Goal: Task Accomplishment & Management: Manage account settings

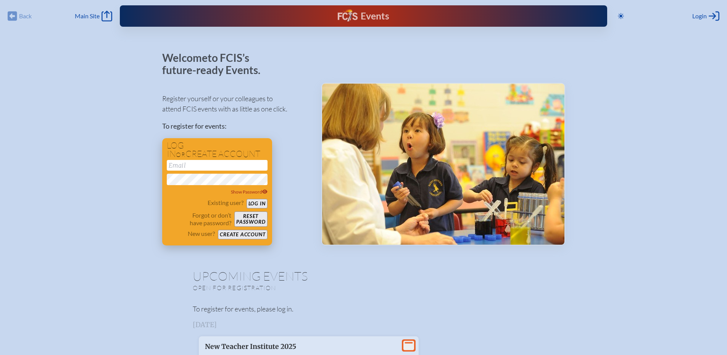
type input "[EMAIL_ADDRESS][DOMAIN_NAME]"
click at [258, 204] on button "Log in" at bounding box center [256, 204] width 21 height 10
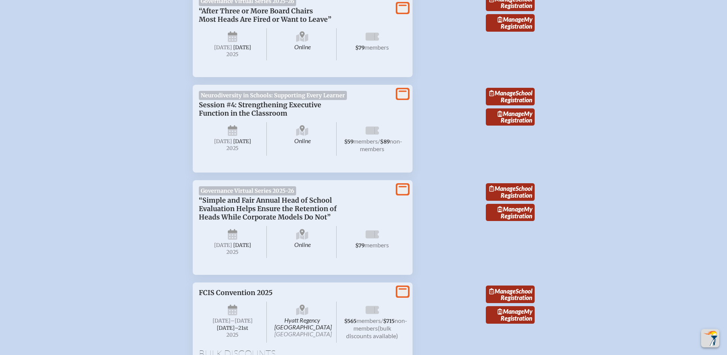
scroll to position [1678, 0]
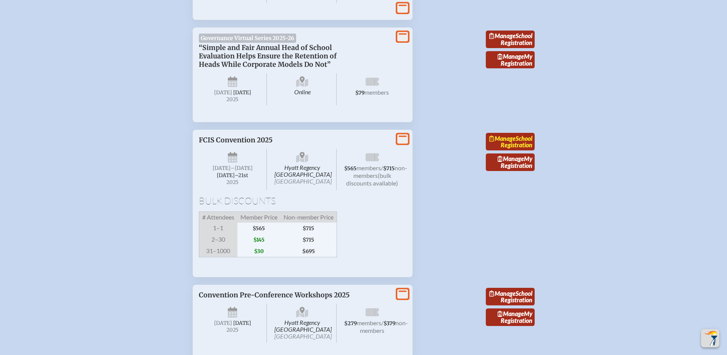
click at [503, 150] on link "Manage School Registration" at bounding box center [510, 142] width 49 height 18
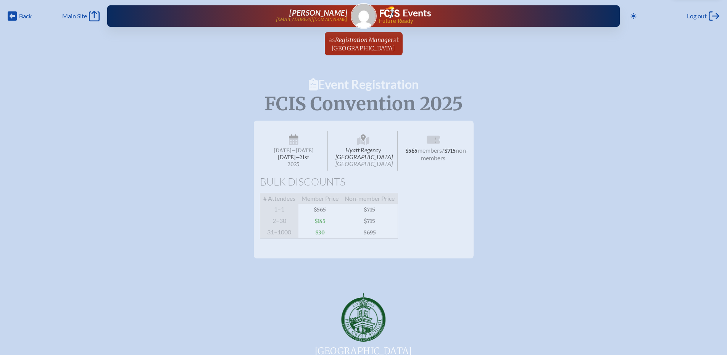
click at [321, 225] on span "$145" at bounding box center [319, 220] width 43 height 11
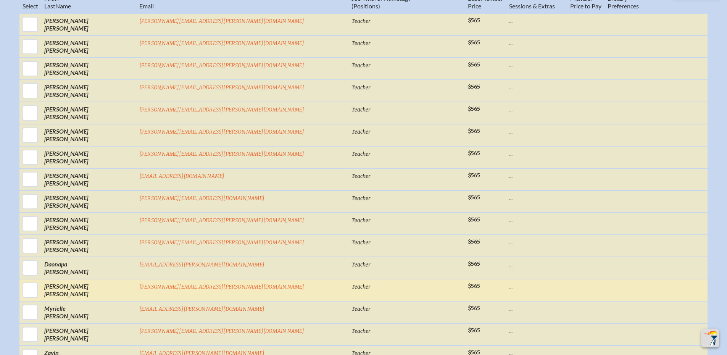
scroll to position [496, 0]
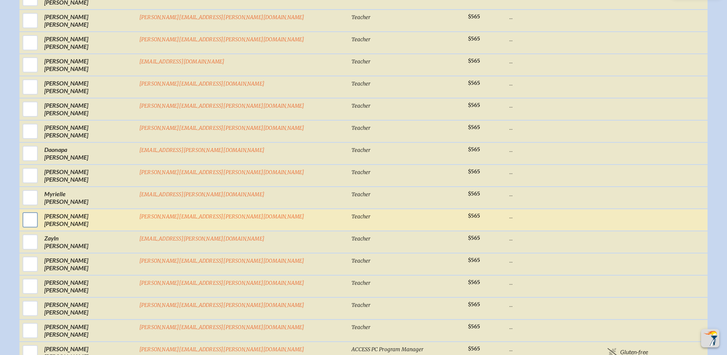
click at [40, 228] on input "checkbox" at bounding box center [30, 219] width 19 height 19
checkbox input "true"
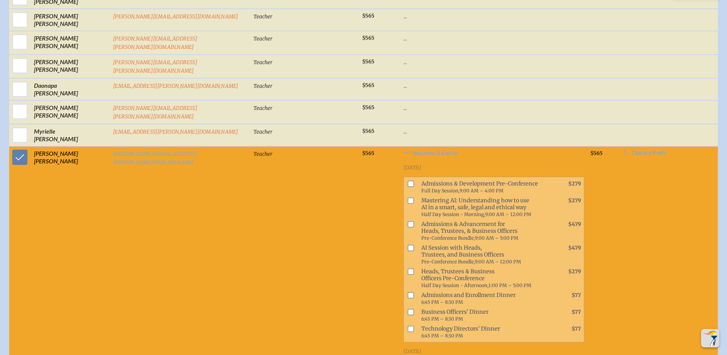
scroll to position [658, 0]
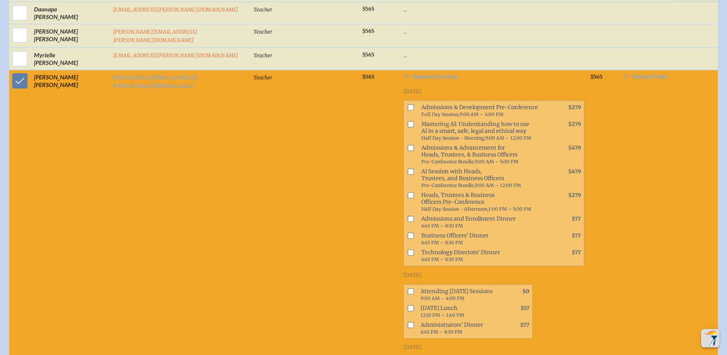
click at [407, 288] on input "checkbox" at bounding box center [410, 291] width 6 height 6
checkbox input "true"
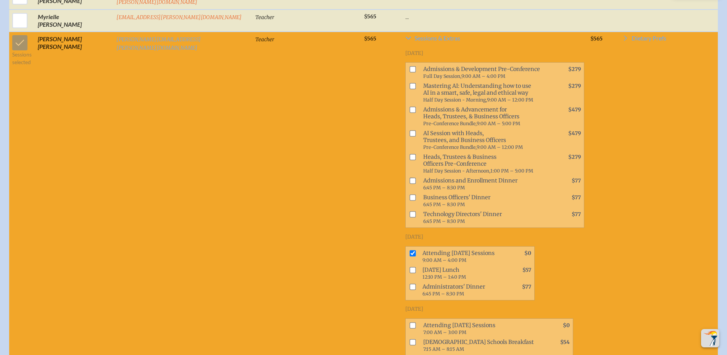
click at [409, 322] on input "checkbox" at bounding box center [412, 325] width 6 height 6
checkbox input "true"
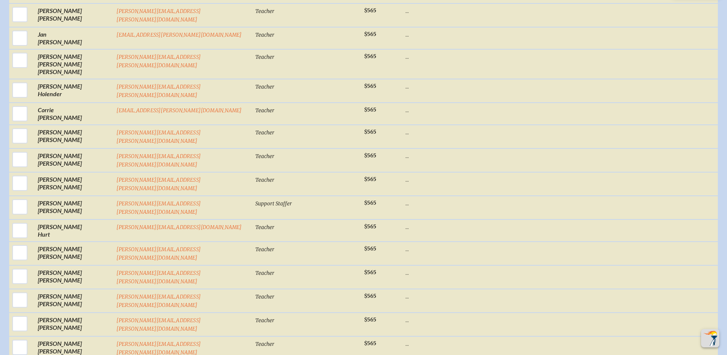
scroll to position [4709, 0]
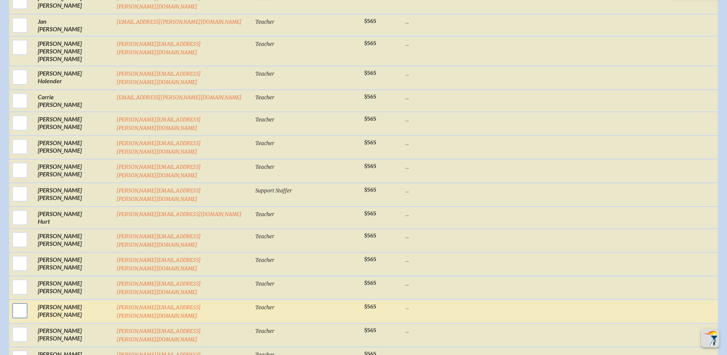
drag, startPoint x: 16, startPoint y: 100, endPoint x: 21, endPoint y: 100, distance: 5.0
click at [16, 301] on input "checkbox" at bounding box center [19, 310] width 19 height 19
checkbox input "true"
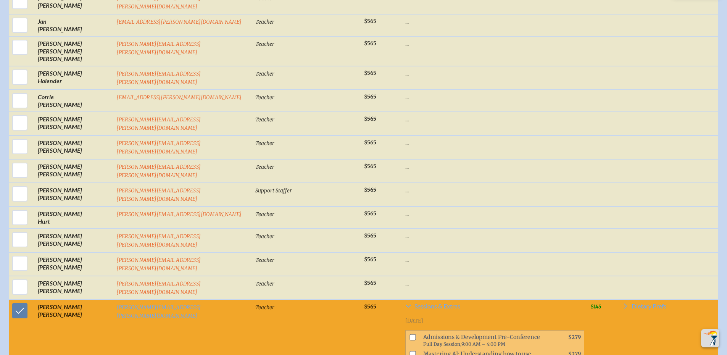
checkbox input "true"
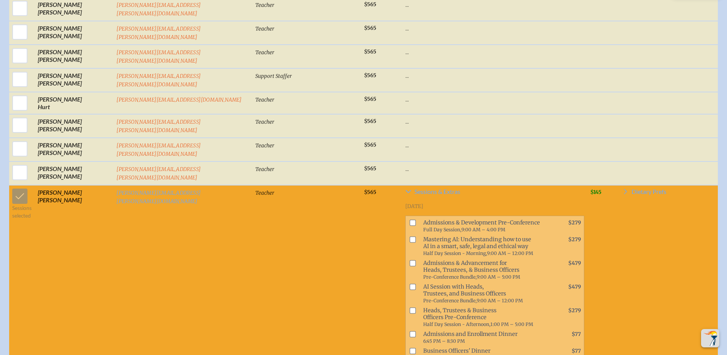
checkbox input "true"
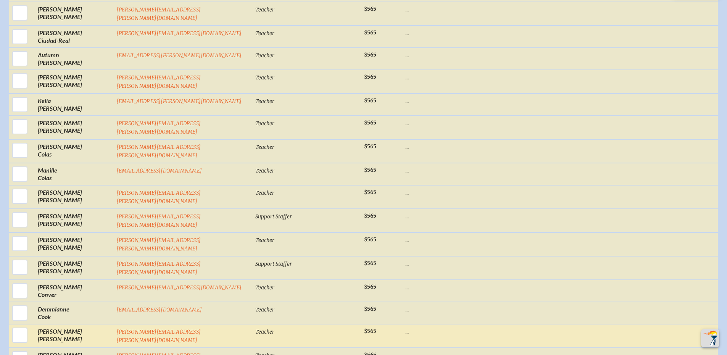
scroll to position [2157, 0]
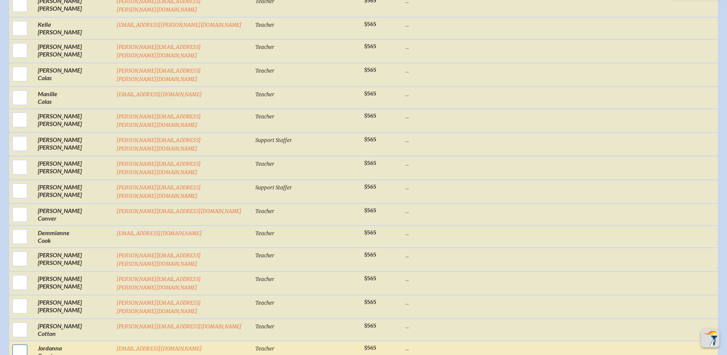
click at [19, 342] on input "checkbox" at bounding box center [19, 351] width 19 height 19
checkbox input "true"
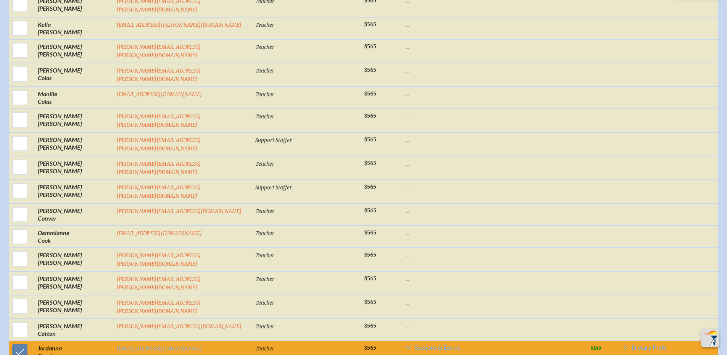
scroll to position [2348, 0]
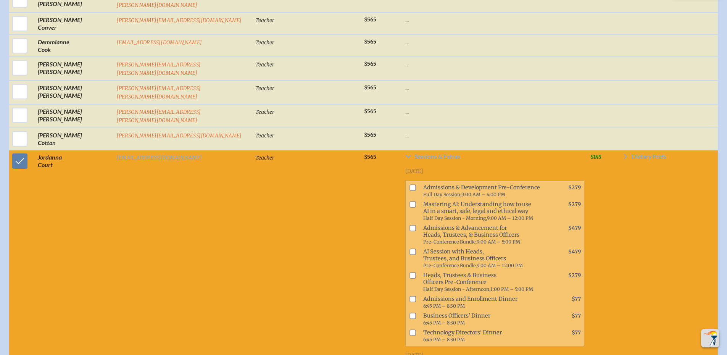
checkbox input "true"
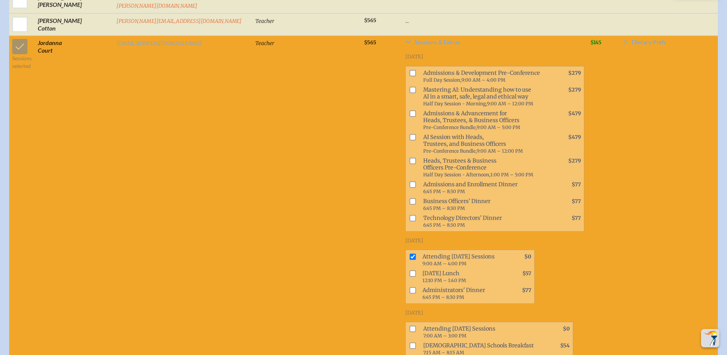
scroll to position [2500, 0]
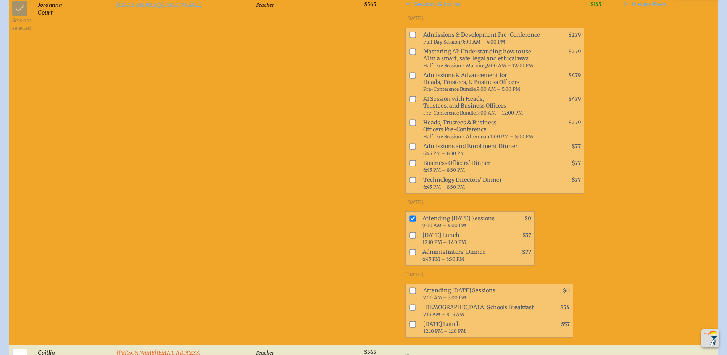
click at [409, 288] on input "checkbox" at bounding box center [412, 291] width 6 height 6
checkbox input "true"
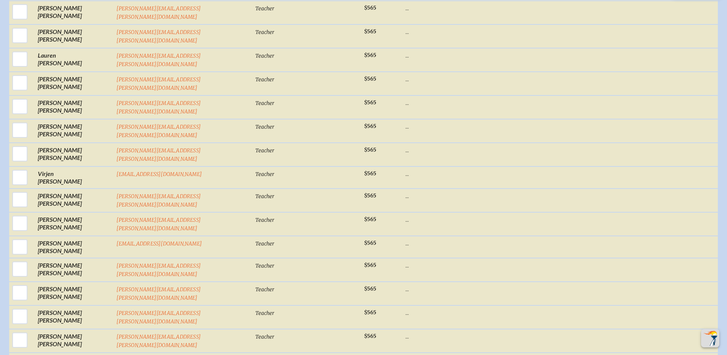
scroll to position [9555, 0]
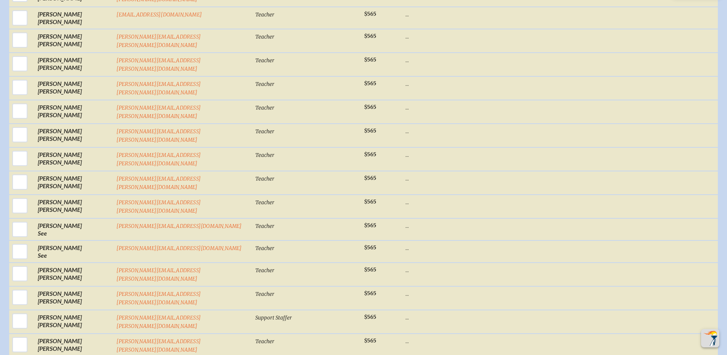
checkbox input "true"
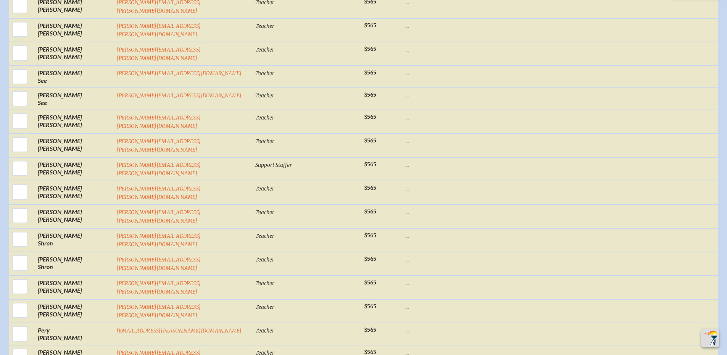
checkbox input "true"
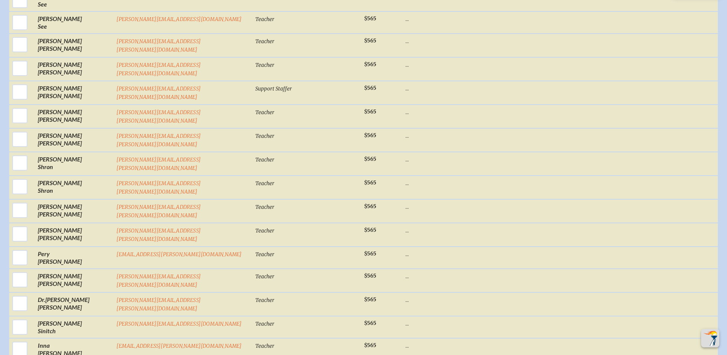
checkbox input "true"
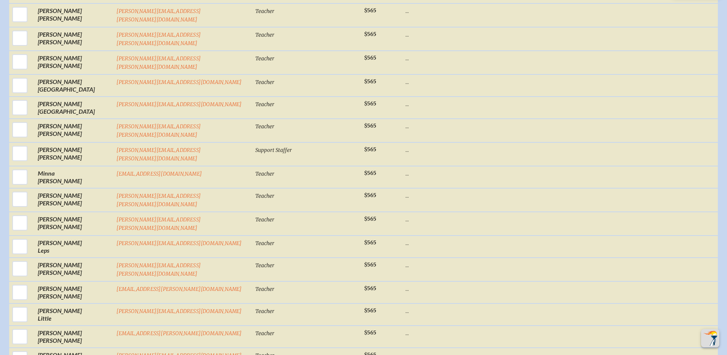
scroll to position [6608, 0]
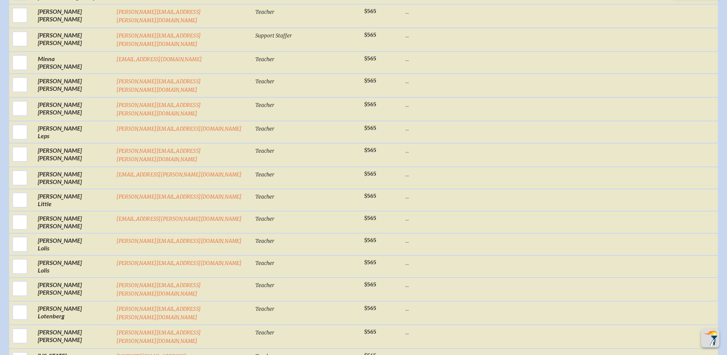
checkbox input "true"
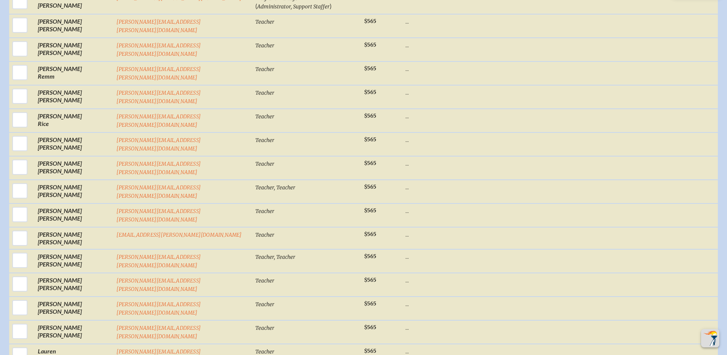
scroll to position [9562, 0]
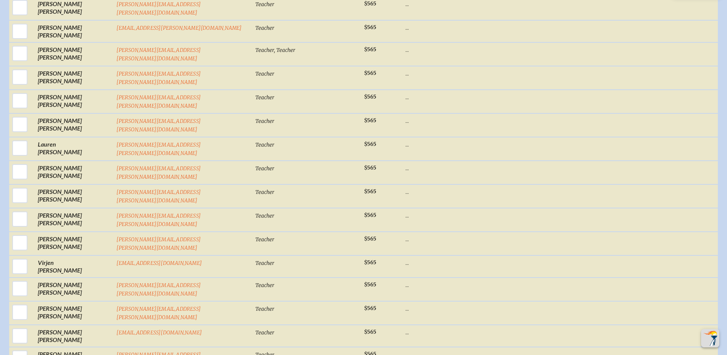
drag, startPoint x: 726, startPoint y: 267, endPoint x: 732, endPoint y: 266, distance: 5.8
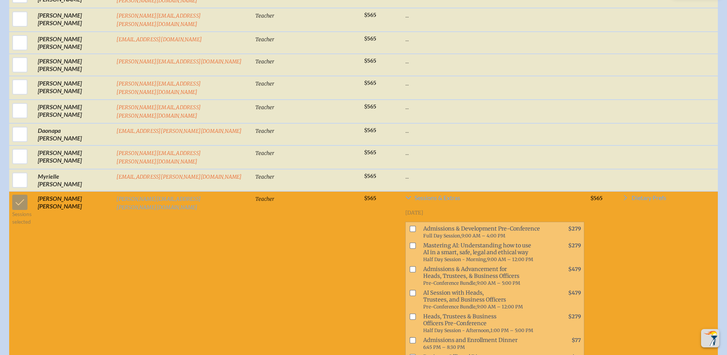
scroll to position [422, 0]
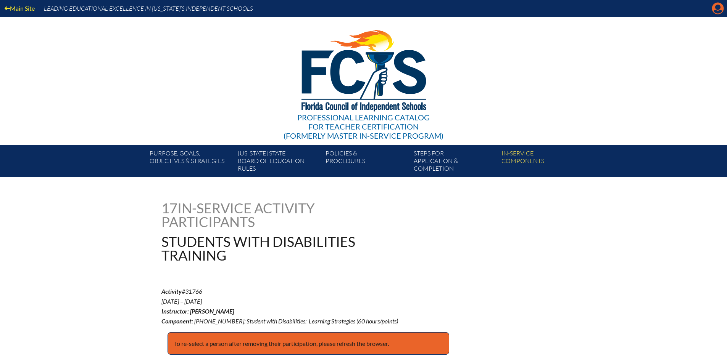
click at [715, 12] on icon "Manage account" at bounding box center [717, 8] width 12 height 12
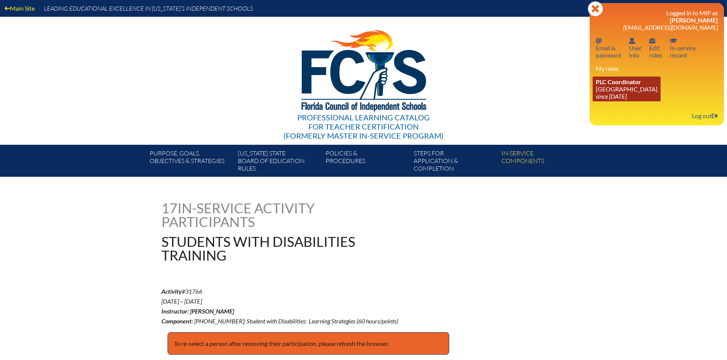
click at [617, 95] on icon "since [DATE]" at bounding box center [610, 96] width 31 height 7
click at [617, 95] on icon "since 2016 Aug 15" at bounding box center [610, 96] width 31 height 7
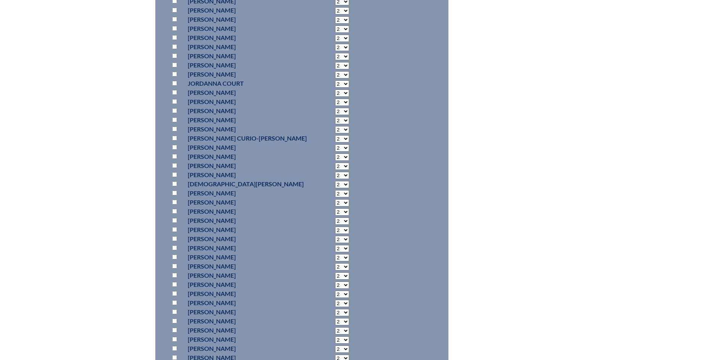
scroll to position [1187, 0]
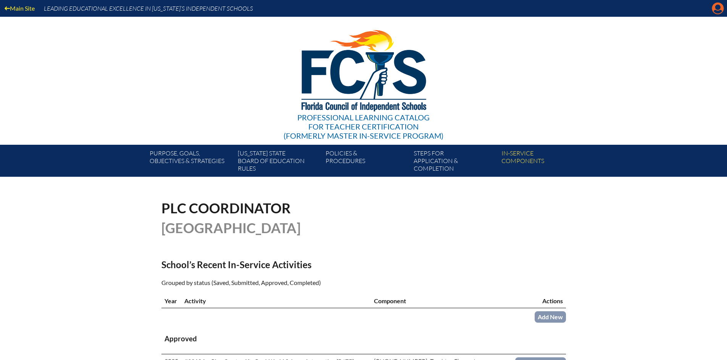
click at [717, 6] on icon "Manage account" at bounding box center [717, 8] width 12 height 12
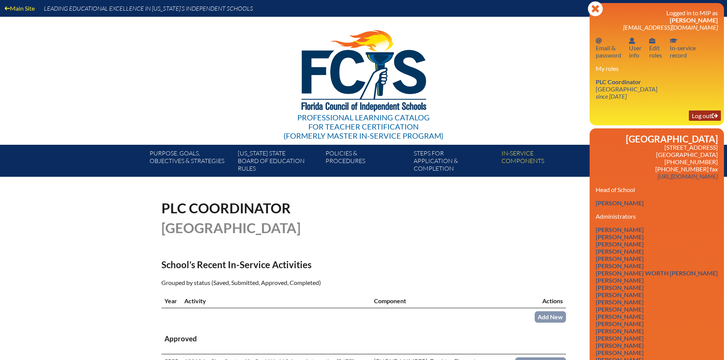
click at [703, 117] on link "Log out Log out" at bounding box center [704, 116] width 32 height 10
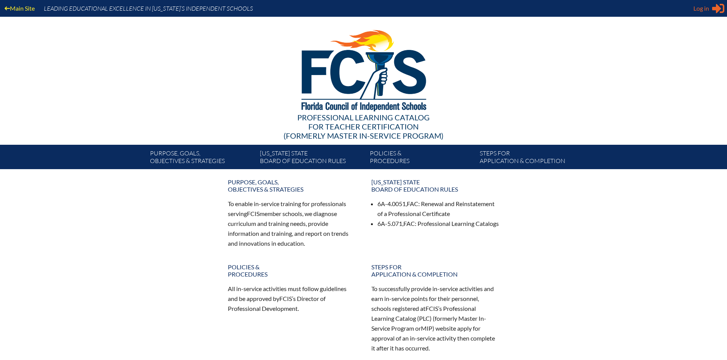
type input "[EMAIL_ADDRESS][DOMAIN_NAME]"
click at [699, 11] on span "Log in" at bounding box center [701, 8] width 16 height 9
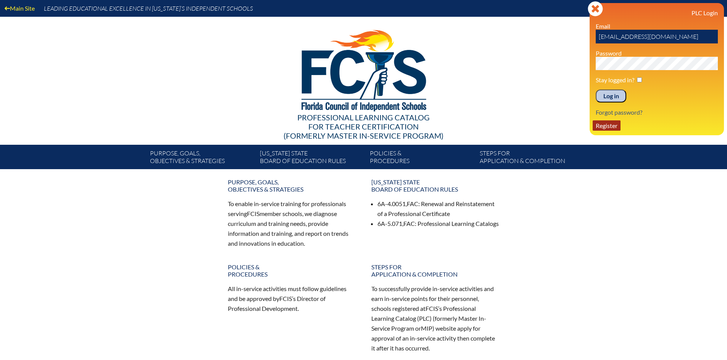
click at [602, 126] on link "Register" at bounding box center [606, 126] width 28 height 10
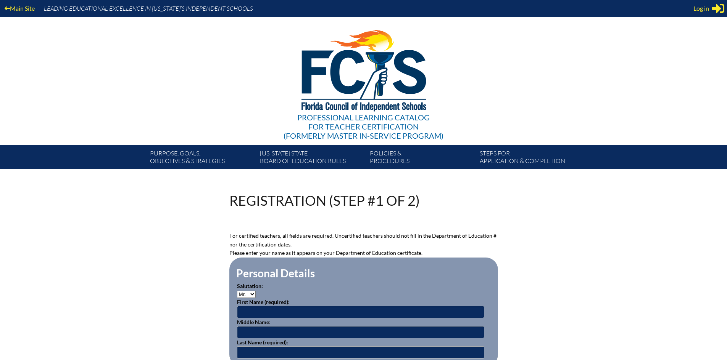
scroll to position [76, 0]
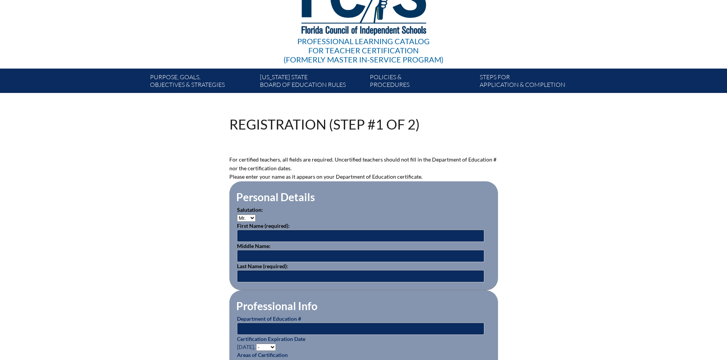
type input "[EMAIL_ADDRESS][DOMAIN_NAME]"
click at [242, 219] on select "Mr. Mrs. Ms. Dr. Rev." at bounding box center [246, 218] width 19 height 7
select select "Mrs."
click at [237, 215] on select "Mr. Mrs. Ms. Dr. Rev." at bounding box center [246, 218] width 19 height 7
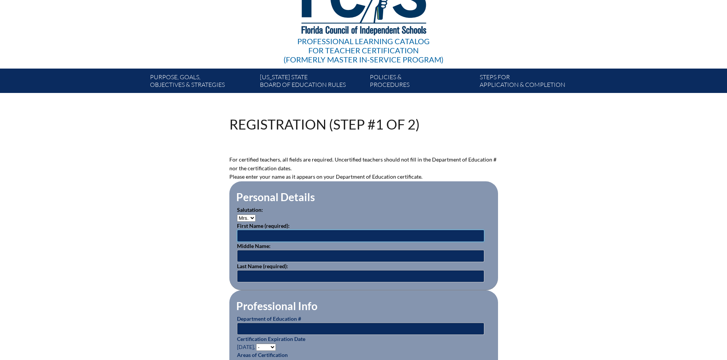
click at [249, 234] on input "text" at bounding box center [360, 236] width 247 height 12
type input "a"
type input "[PERSON_NAME]"
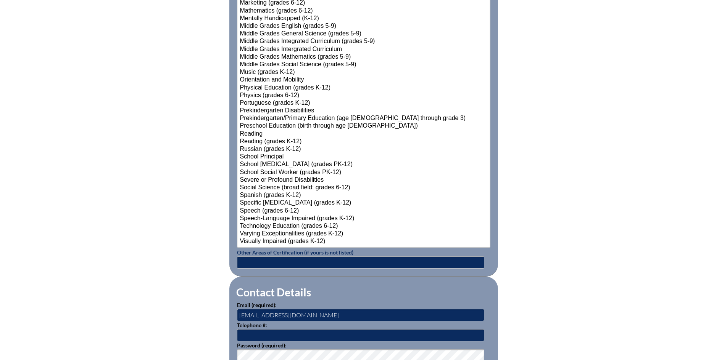
scroll to position [992, 0]
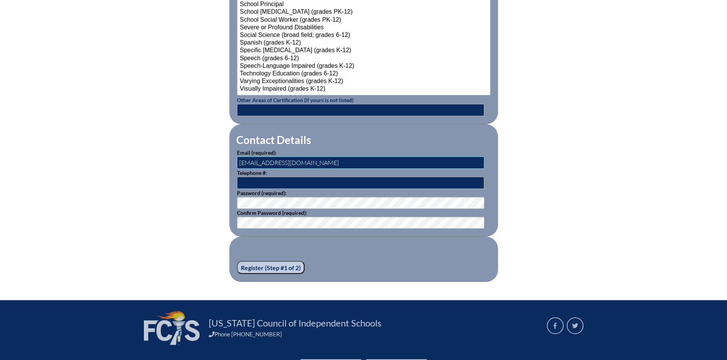
drag, startPoint x: 347, startPoint y: 161, endPoint x: 218, endPoint y: 160, distance: 128.9
type input "[EMAIL_ADDRESS][PERSON_NAME][DOMAIN_NAME]"
type input "pinecrest"
click at [261, 266] on input "Register (Step #1 of 2)" at bounding box center [271, 267] width 68 height 13
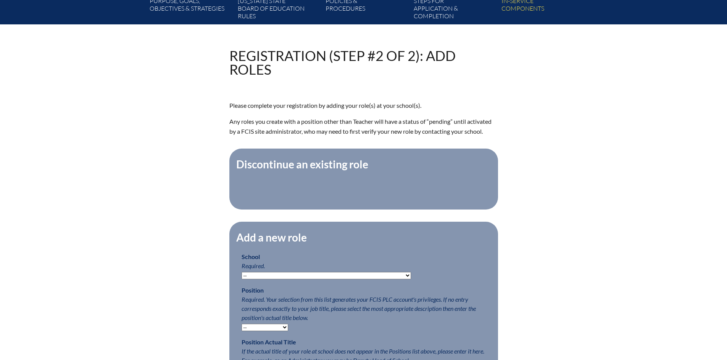
scroll to position [229, 0]
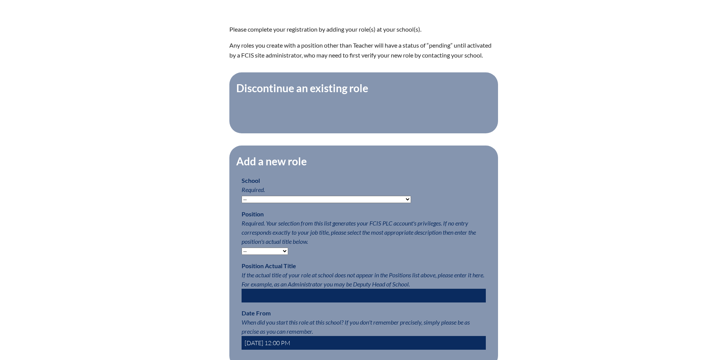
click at [280, 209] on fieldset "Add a new role School Required. -- [MEDICAL_DATA] Inspired Academy Academy at […" at bounding box center [363, 257] width 268 height 223
click at [279, 203] on select "-- Autism Inspired Academy Academy at Ocean Reef Academy at the Lakes Academy P…" at bounding box center [325, 199] width 169 height 7
select select "20324"
click at [241, 200] on select "-- Autism Inspired Academy Academy at Ocean Reef Academy at the Lakes Academy P…" at bounding box center [325, 199] width 169 height 7
click at [267, 255] on select "-- Teacher PLC Coordinator Head of School Administrator" at bounding box center [264, 251] width 47 height 7
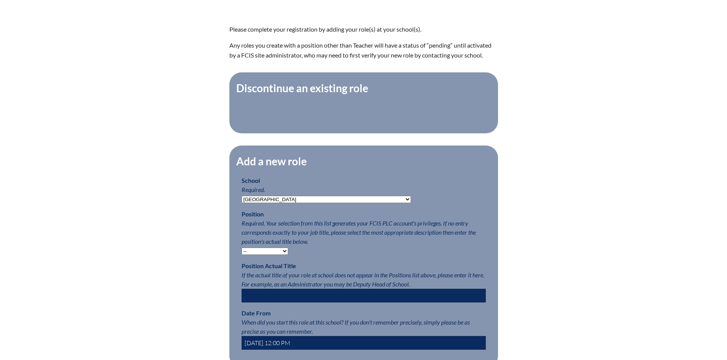
select select "20535"
click at [241, 252] on select "-- Teacher PLC Coordinator Head of School Administrator" at bounding box center [264, 251] width 47 height 7
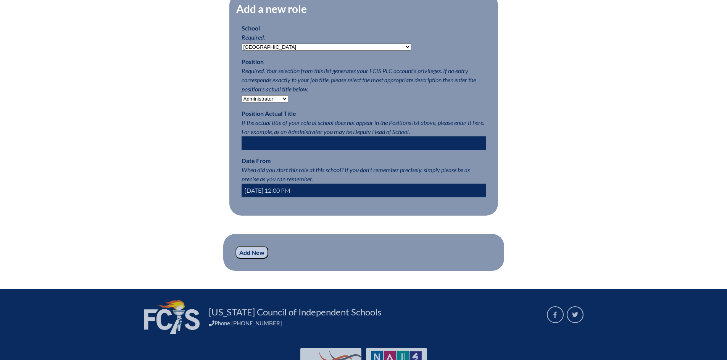
click at [241, 259] on input "Add New" at bounding box center [251, 252] width 33 height 13
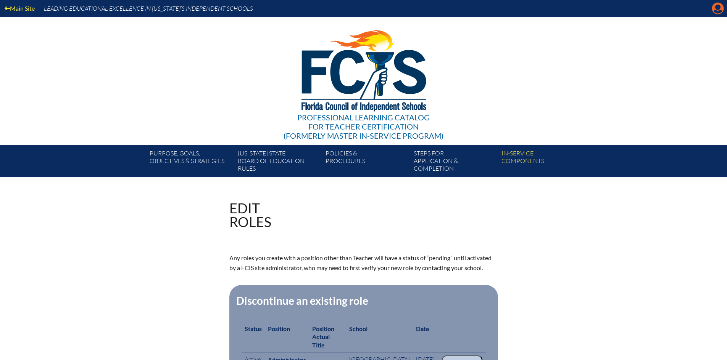
click at [719, 8] on icon "Manage account" at bounding box center [717, 8] width 12 height 12
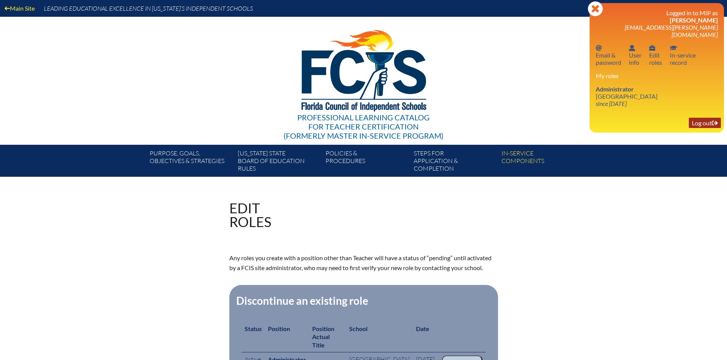
click at [705, 118] on link "Log out Log out" at bounding box center [704, 123] width 32 height 10
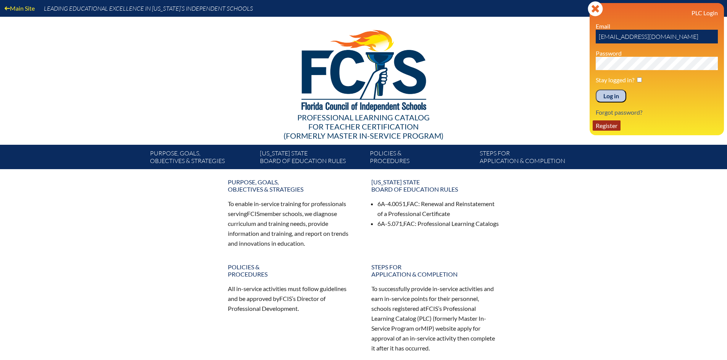
click at [607, 126] on link "Register" at bounding box center [606, 126] width 28 height 10
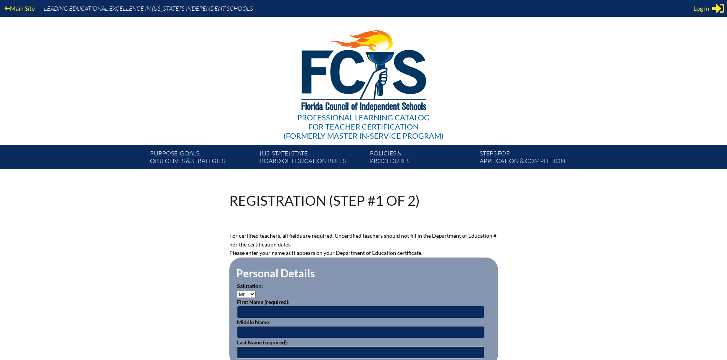
scroll to position [114, 0]
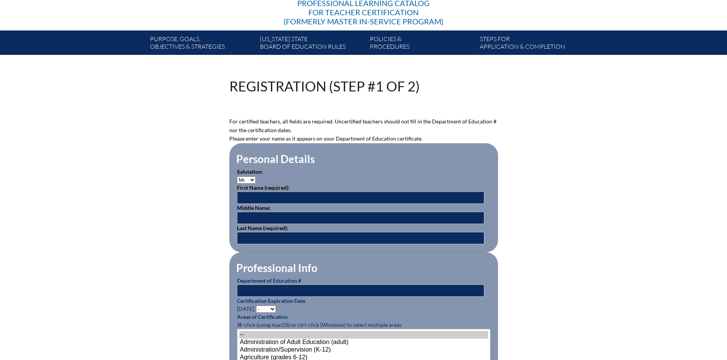
type input "meagan.obst@pinecrest.edu"
click at [239, 180] on select "Mr. Mrs. Ms. Dr. Rev." at bounding box center [246, 180] width 19 height 7
select select "Mrs."
click at [237, 177] on select "Mr. Mrs. Ms. Dr. Rev." at bounding box center [246, 180] width 19 height 7
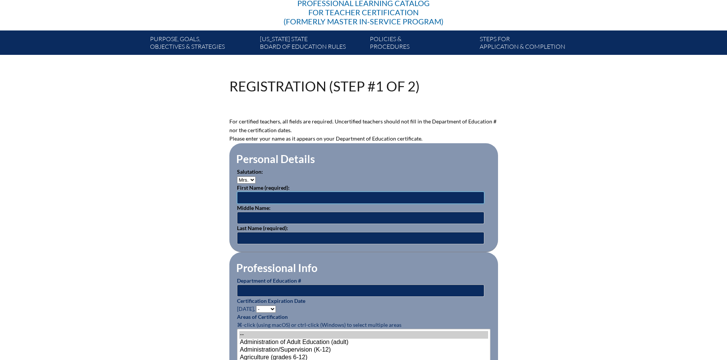
click at [245, 200] on input "text" at bounding box center [360, 198] width 247 height 12
type input "Jillian"
type input "Conway"
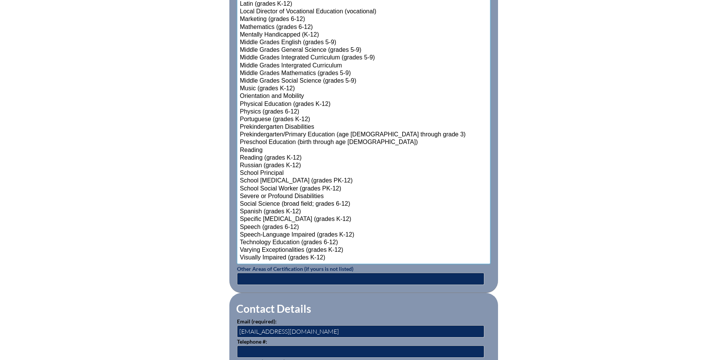
scroll to position [937, 0]
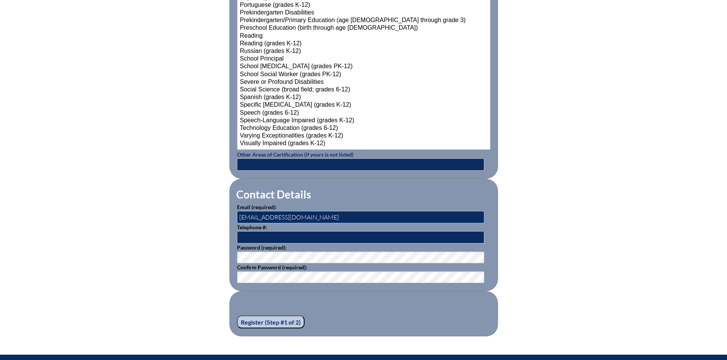
drag, startPoint x: 342, startPoint y: 209, endPoint x: 220, endPoint y: 214, distance: 122.5
type input "[PERSON_NAME][EMAIL_ADDRESS][PERSON_NAME][DOMAIN_NAME]"
drag, startPoint x: 283, startPoint y: 236, endPoint x: 221, endPoint y: 242, distance: 62.4
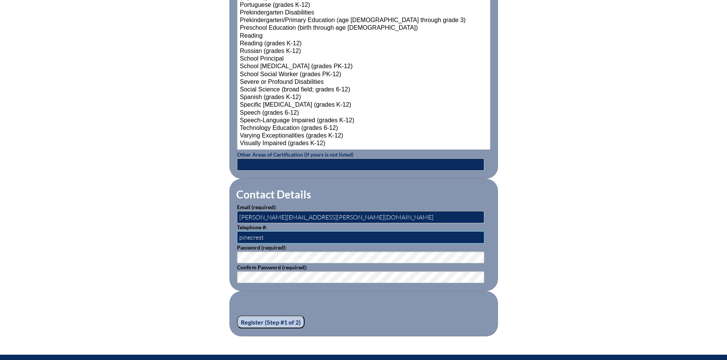
type input "pinecrest"
drag, startPoint x: 269, startPoint y: 235, endPoint x: 208, endPoint y: 240, distance: 61.3
click at [237, 316] on input "Register (Step #1 of 2)" at bounding box center [271, 322] width 68 height 13
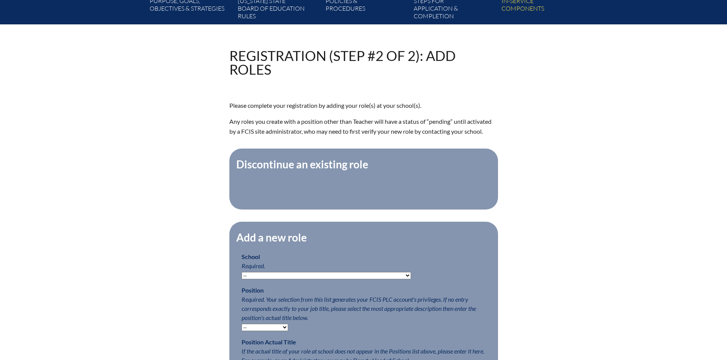
scroll to position [267, 0]
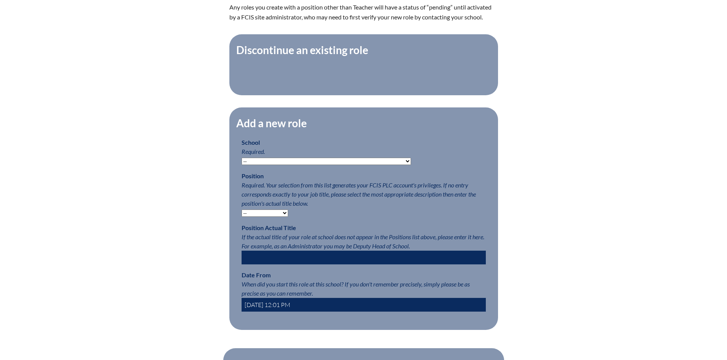
click at [296, 160] on p "School Required. -- [MEDICAL_DATA] Inspired Academy Academy at [GEOGRAPHIC_DATA…" at bounding box center [363, 151] width 244 height 27
click at [295, 162] on select "-- [MEDICAL_DATA] Inspired Academy Academy at [GEOGRAPHIC_DATA] Academy at the …" at bounding box center [325, 161] width 169 height 7
select select "20324"
click at [241, 162] on select "-- [MEDICAL_DATA] Inspired Academy Academy at [GEOGRAPHIC_DATA] Academy at the …" at bounding box center [325, 161] width 169 height 7
click at [274, 217] on select "-- Teacher PLC Coordinator Head of School Administrator" at bounding box center [264, 213] width 47 height 7
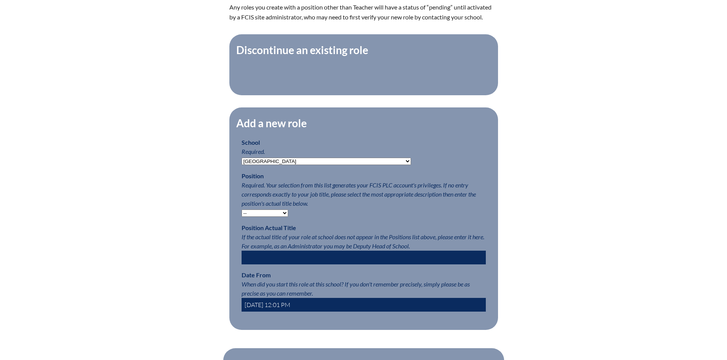
select select "20535"
click at [241, 214] on select "-- Teacher PLC Coordinator Head of School Administrator" at bounding box center [264, 213] width 47 height 7
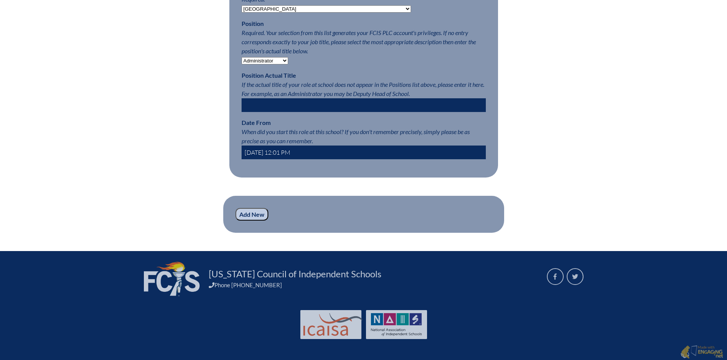
click at [256, 221] on input "Add New" at bounding box center [251, 214] width 33 height 13
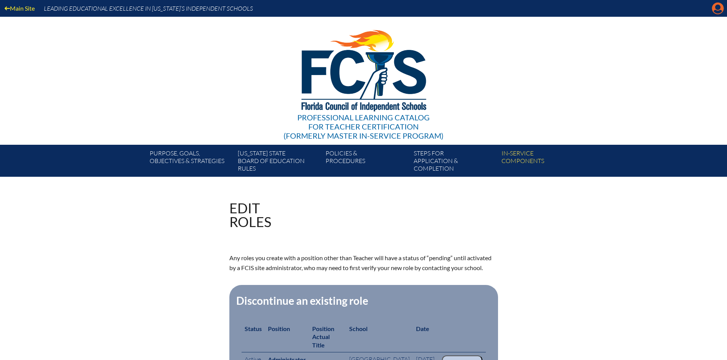
click at [713, 8] on icon at bounding box center [718, 9] width 12 height 12
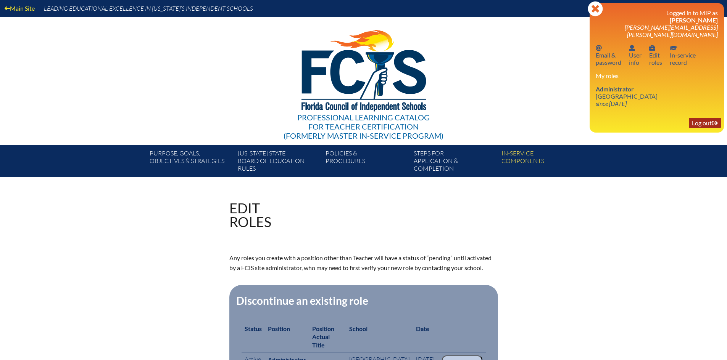
click at [696, 118] on link "Log out Log out" at bounding box center [704, 123] width 32 height 10
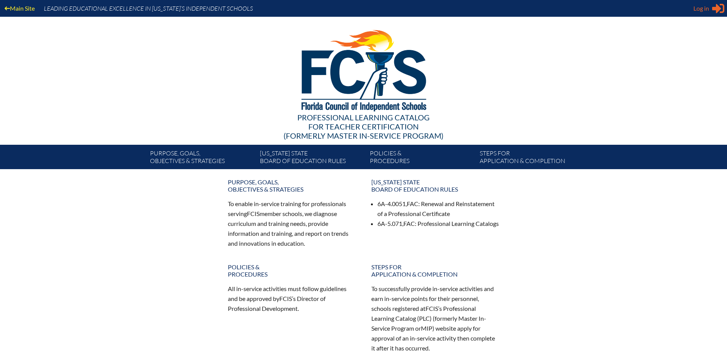
type input "[EMAIL_ADDRESS][DOMAIN_NAME]"
click at [707, 13] on div "Log in Close Sign in or register" at bounding box center [708, 8] width 31 height 12
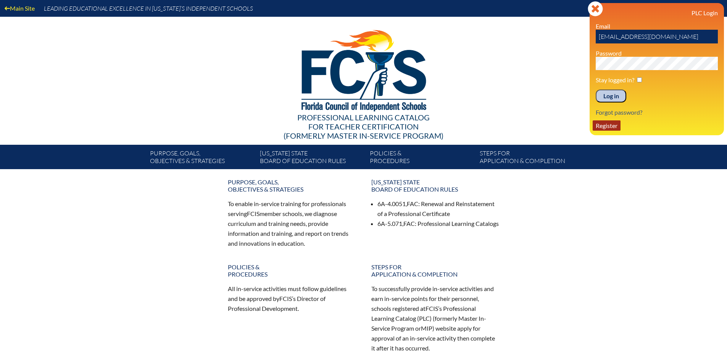
click at [609, 126] on link "Register" at bounding box center [606, 126] width 28 height 10
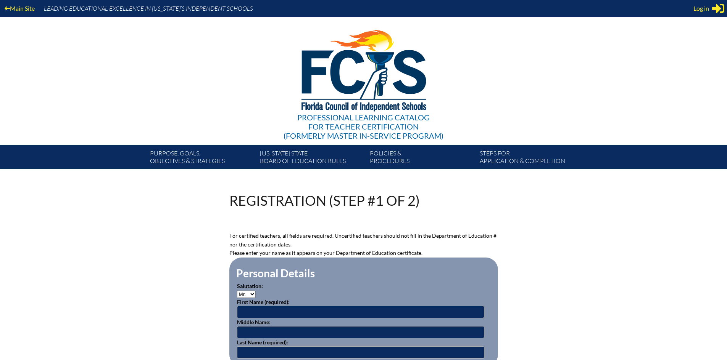
type input "[EMAIL_ADDRESS][DOMAIN_NAME]"
click at [245, 291] on select "Mr. Mrs. Ms. Dr. Rev." at bounding box center [246, 294] width 19 height 7
select select "Mrs."
click at [237, 291] on select "Mr. Mrs. Ms. Dr. Rev." at bounding box center [246, 294] width 19 height 7
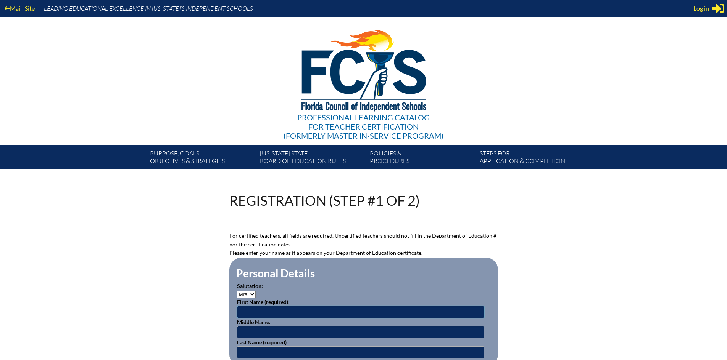
click at [249, 311] on input "text" at bounding box center [360, 312] width 247 height 12
type input "Chris"
type input "Dardet"
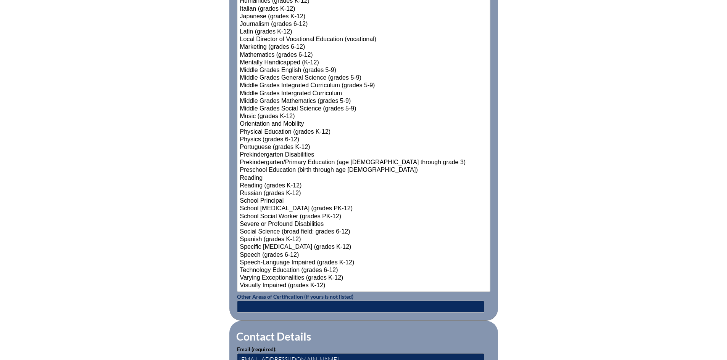
scroll to position [986, 0]
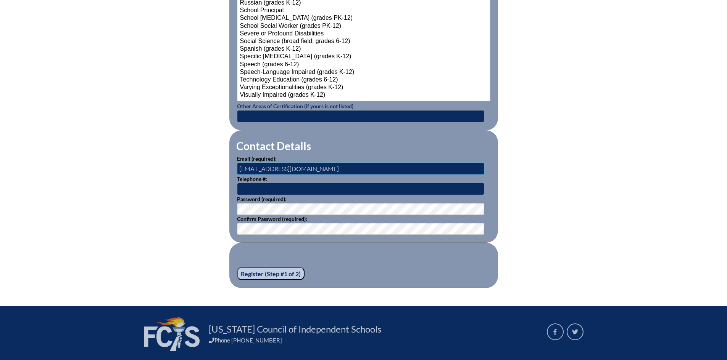
drag, startPoint x: 331, startPoint y: 170, endPoint x: 255, endPoint y: 174, distance: 76.4
click at [255, 174] on fieldset "Contact Details Email (required): meagan.obst@pinecrest.edu Telephone #: Passwo…" at bounding box center [363, 186] width 268 height 113
type input "m"
type input "[PERSON_NAME][EMAIL_ADDRESS][DOMAIN_NAME]"
click at [268, 272] on input "Register (Step #1 of 2)" at bounding box center [271, 273] width 68 height 13
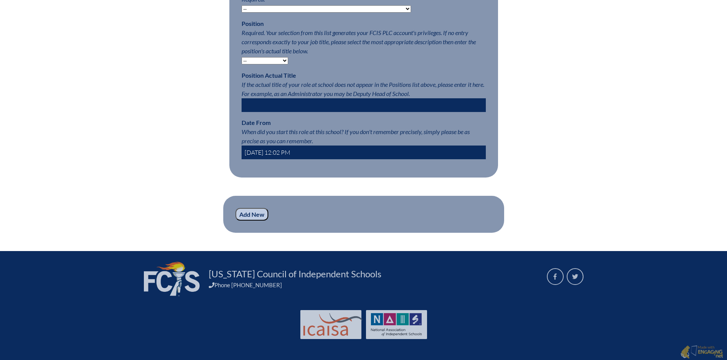
scroll to position [343, 0]
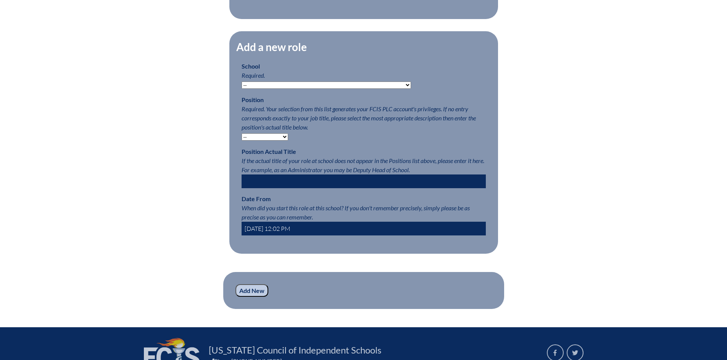
click at [310, 89] on select "-- [MEDICAL_DATA] Inspired Academy Academy at [GEOGRAPHIC_DATA] Academy at the …" at bounding box center [325, 85] width 169 height 7
select select "20324"
click at [241, 85] on select "-- [MEDICAL_DATA] Inspired Academy Academy at [GEOGRAPHIC_DATA] Academy at the …" at bounding box center [325, 85] width 169 height 7
click at [262, 141] on select "-- Teacher PLC Coordinator Head of School Administrator" at bounding box center [264, 136] width 47 height 7
select select "20535"
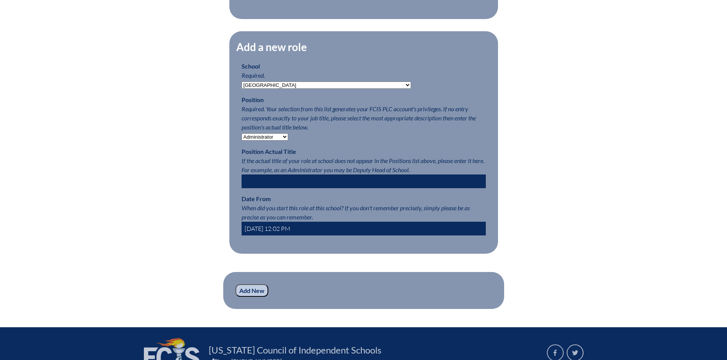
click at [241, 137] on select "-- Teacher PLC Coordinator Head of School Administrator" at bounding box center [264, 136] width 47 height 7
click at [248, 297] on input "Add New" at bounding box center [251, 291] width 33 height 13
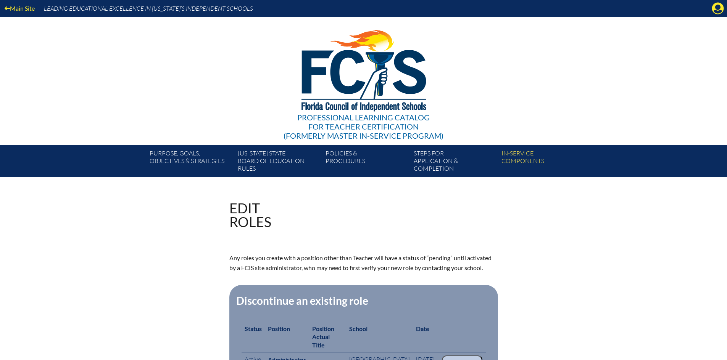
click at [716, 6] on icon "Manage account" at bounding box center [717, 8] width 12 height 12
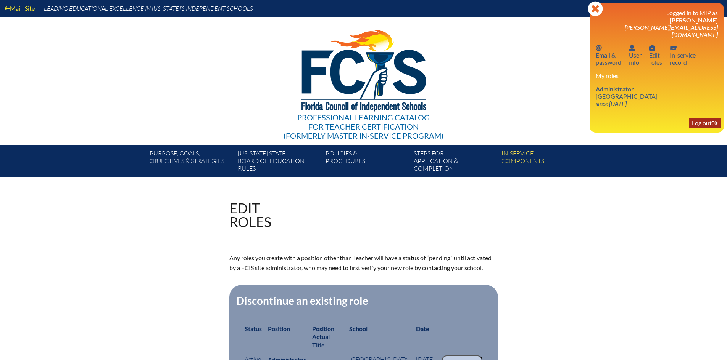
click at [705, 118] on link "Log out Log out" at bounding box center [704, 123] width 32 height 10
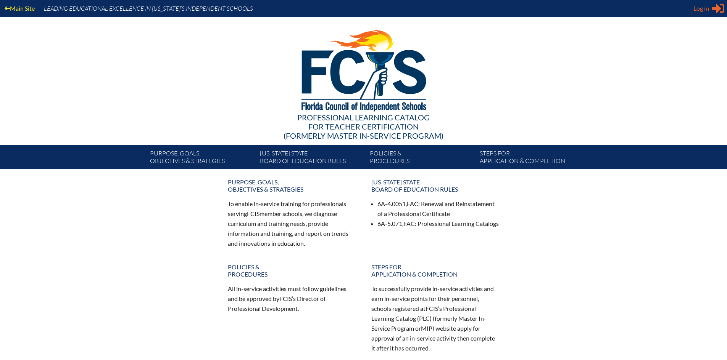
click at [710, 9] on div "Log in Close Sign in or register" at bounding box center [708, 8] width 31 height 12
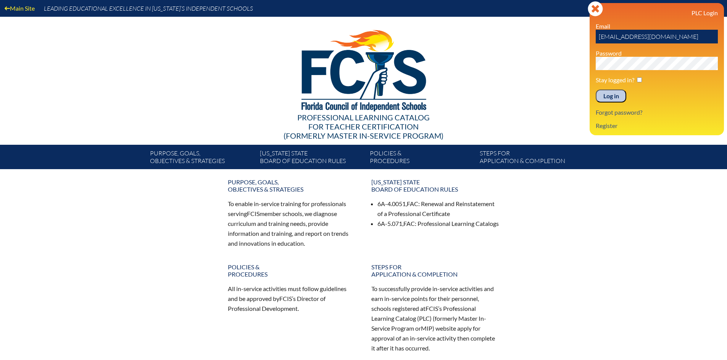
drag, startPoint x: 676, startPoint y: 37, endPoint x: 523, endPoint y: 50, distance: 153.5
click at [523, 50] on div "Main Site Leading Educational Excellence in Florida’s Independent Schools Profe…" at bounding box center [363, 84] width 727 height 169
type input "sharon.janezic@pinecrest.edu"
click at [595, 90] on input "Log in" at bounding box center [610, 96] width 31 height 13
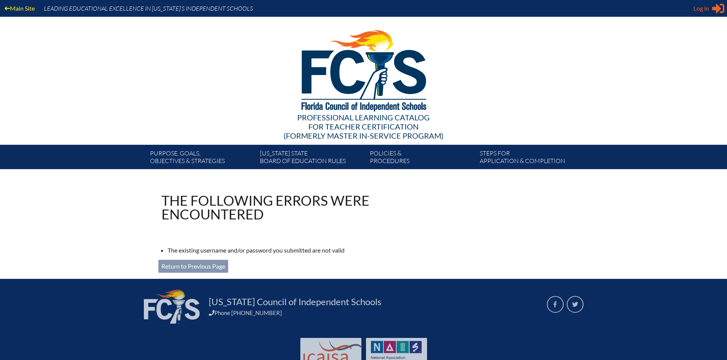
type input "[EMAIL_ADDRESS][DOMAIN_NAME]"
click at [703, 9] on span "Log in" at bounding box center [701, 8] width 16 height 9
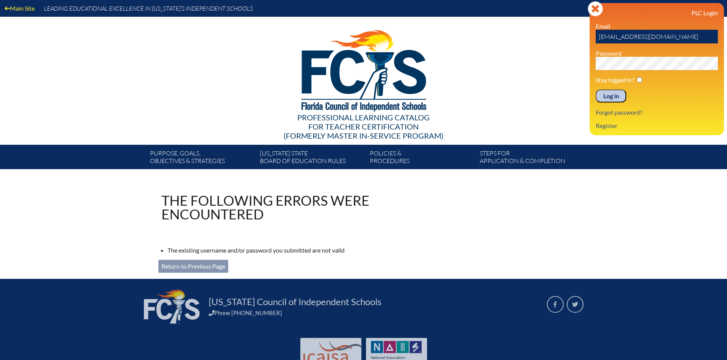
click at [610, 90] on input "Log in" at bounding box center [610, 96] width 31 height 13
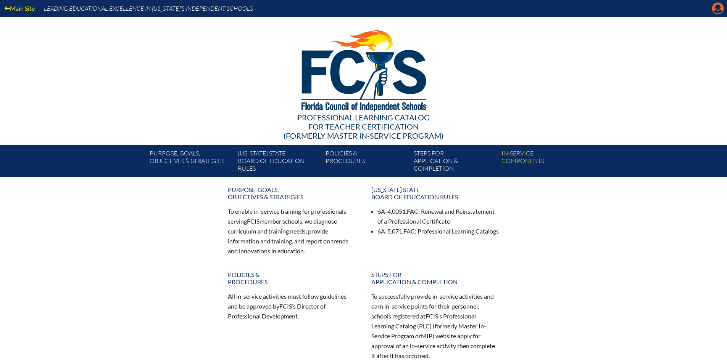
click at [717, 9] on icon "Manage account" at bounding box center [717, 8] width 12 height 12
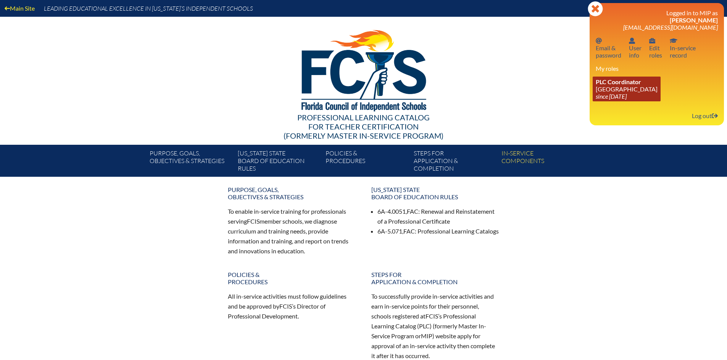
click at [619, 83] on span "PLC Coordinator" at bounding box center [617, 81] width 45 height 7
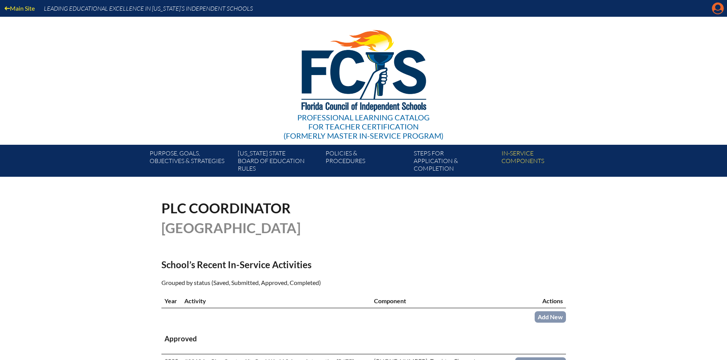
click at [717, 6] on icon "Manage account" at bounding box center [717, 8] width 12 height 12
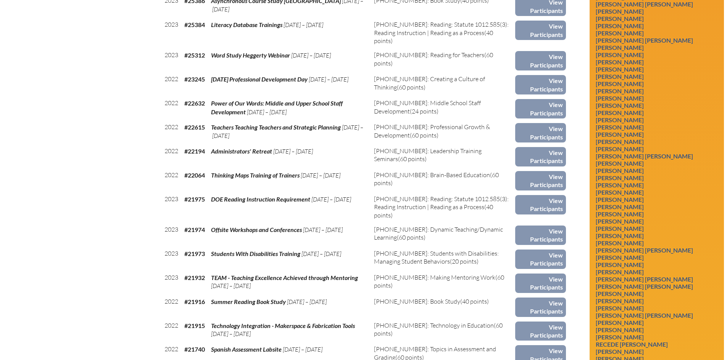
scroll to position [1849, 0]
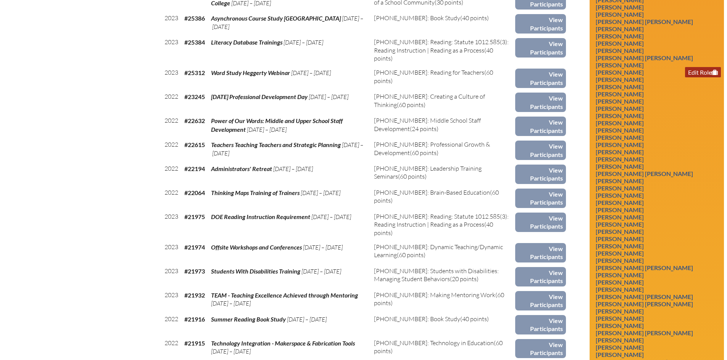
click at [695, 77] on link "Edit Role" at bounding box center [703, 72] width 36 height 10
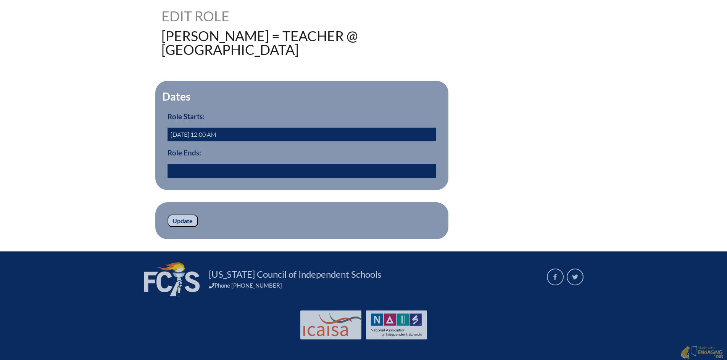
scroll to position [40, 0]
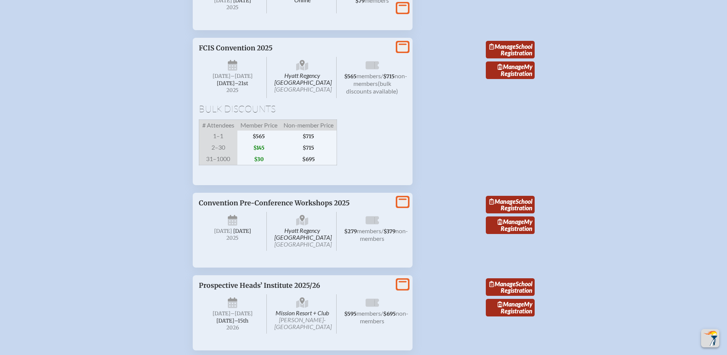
scroll to position [1732, 0]
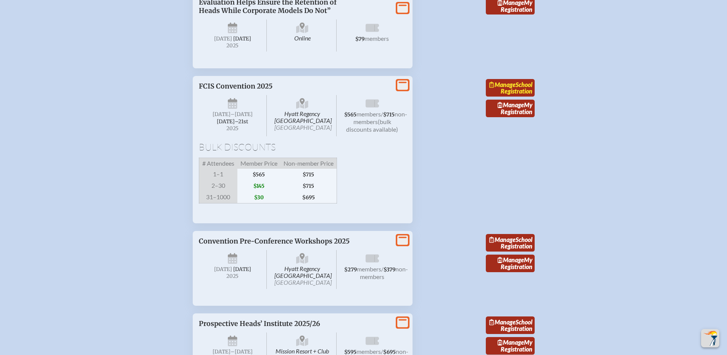
click at [512, 88] on span "Manage" at bounding box center [502, 84] width 26 height 7
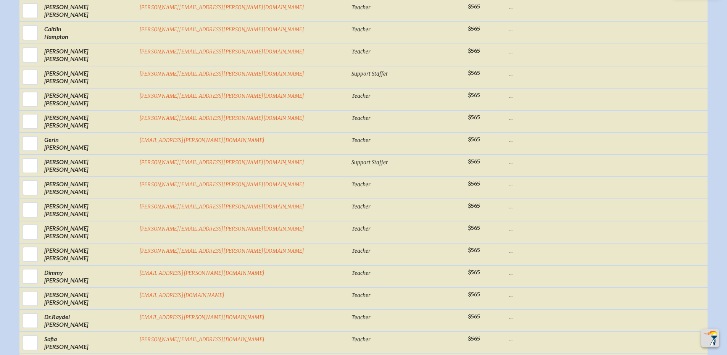
scroll to position [3767, 0]
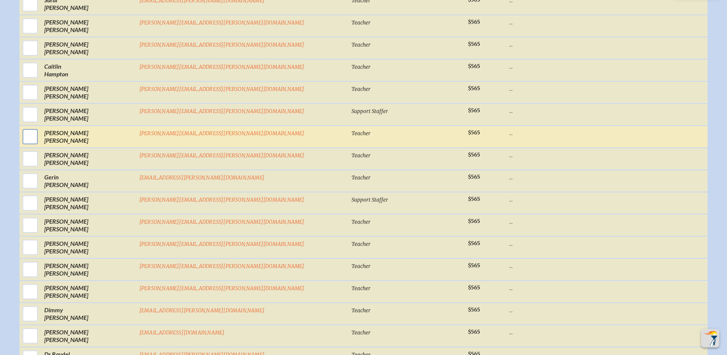
click at [40, 145] on input "checkbox" at bounding box center [30, 136] width 19 height 19
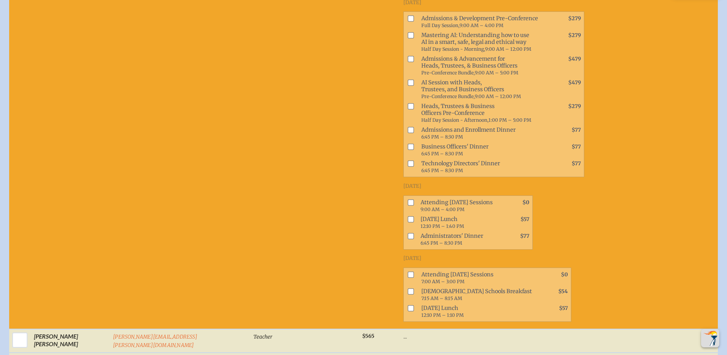
scroll to position [4145, 0]
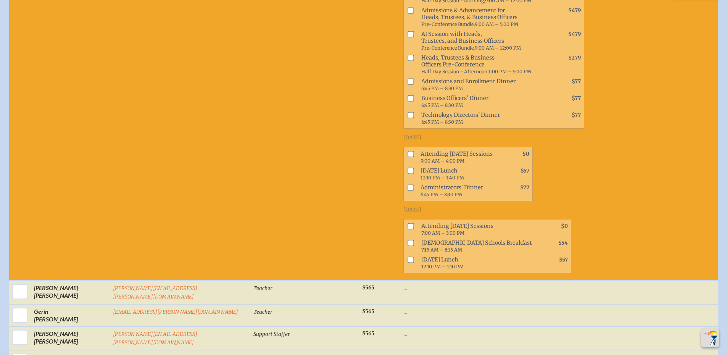
drag, startPoint x: 341, startPoint y: 160, endPoint x: 488, endPoint y: 76, distance: 169.3
click at [488, 76] on div "Wednesday, November 19th, 2025 Admissions & Development Pre-Conference Full Day…" at bounding box center [493, 109] width 181 height 329
drag, startPoint x: 488, startPoint y: 74, endPoint x: 474, endPoint y: 81, distance: 15.0
click at [474, 206] on div "Friday, November 21st, 2025 Attending Friday Sessions 7:00 AM – 3:00 PM $0 Epis…" at bounding box center [493, 239] width 181 height 67
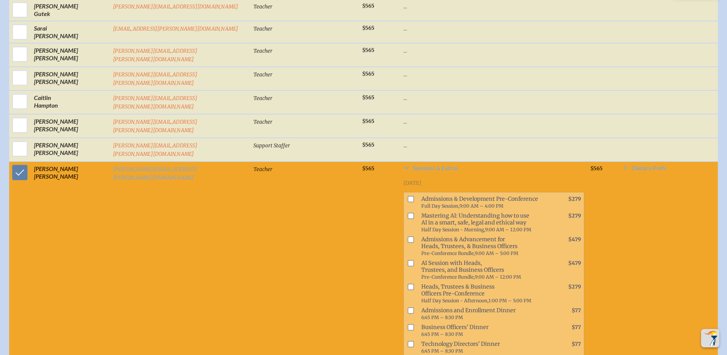
scroll to position [3878, 0]
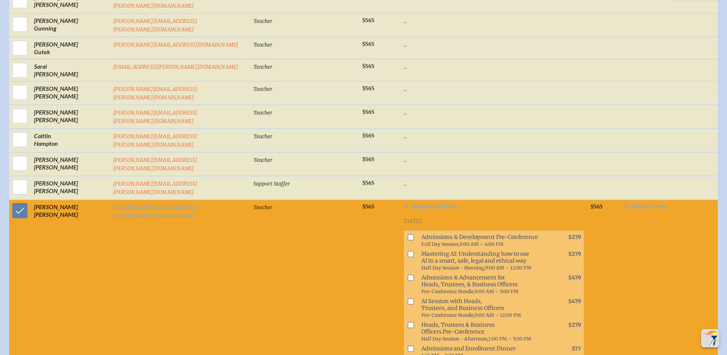
drag, startPoint x: 341, startPoint y: 59, endPoint x: 478, endPoint y: 321, distance: 295.5
copy div "Wednesday, November 19th, 2025 Admissions & Development Pre-Conference Full Day…"
click at [23, 201] on input "checkbox" at bounding box center [19, 210] width 19 height 19
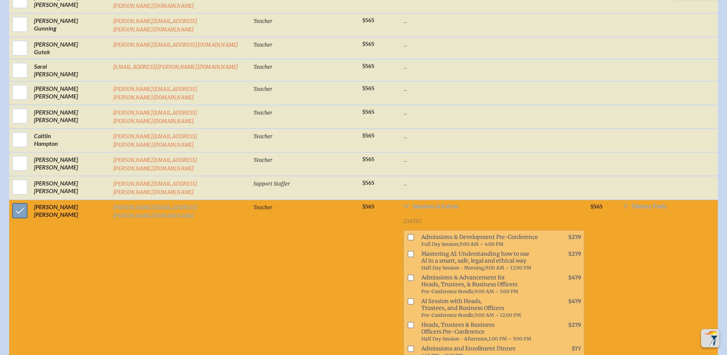
checkbox input "false"
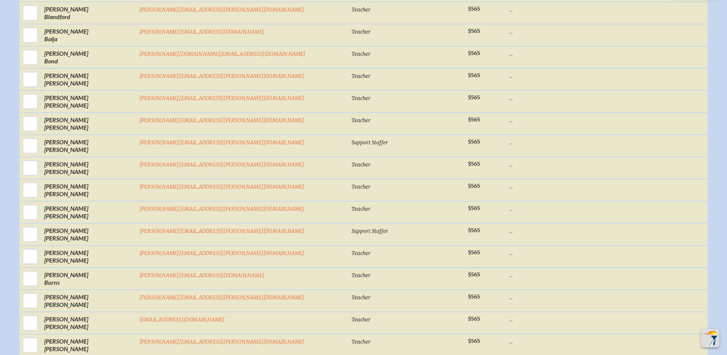
scroll to position [0, 0]
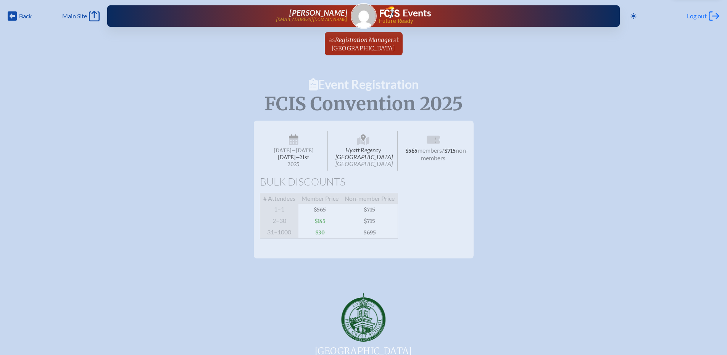
click at [697, 17] on span "Log out" at bounding box center [696, 16] width 20 height 8
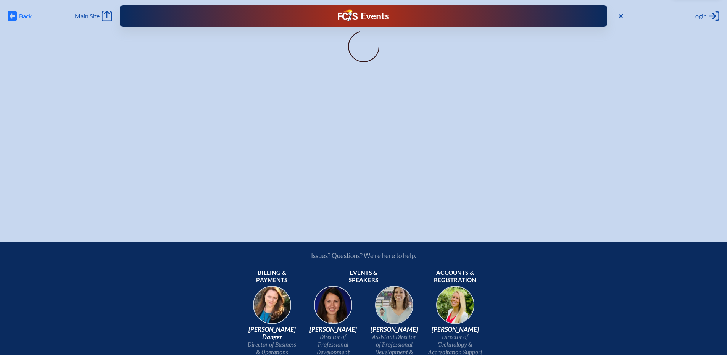
click at [16, 16] on icon at bounding box center [13, 16] width 10 height 10
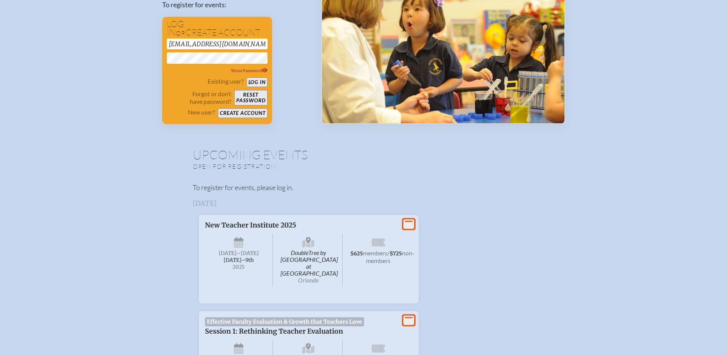
scroll to position [7, 0]
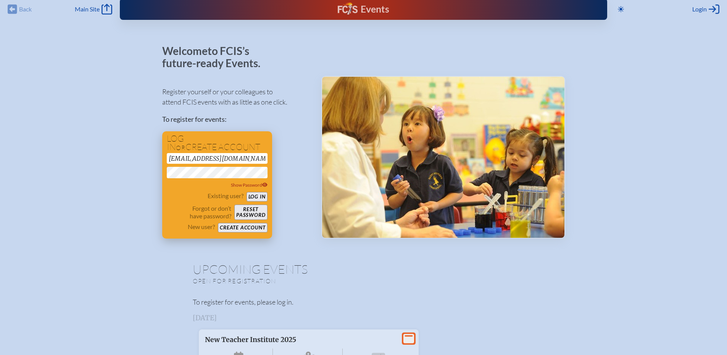
click at [260, 196] on button "Log in" at bounding box center [256, 197] width 21 height 10
